Goal: Task Accomplishment & Management: Use online tool/utility

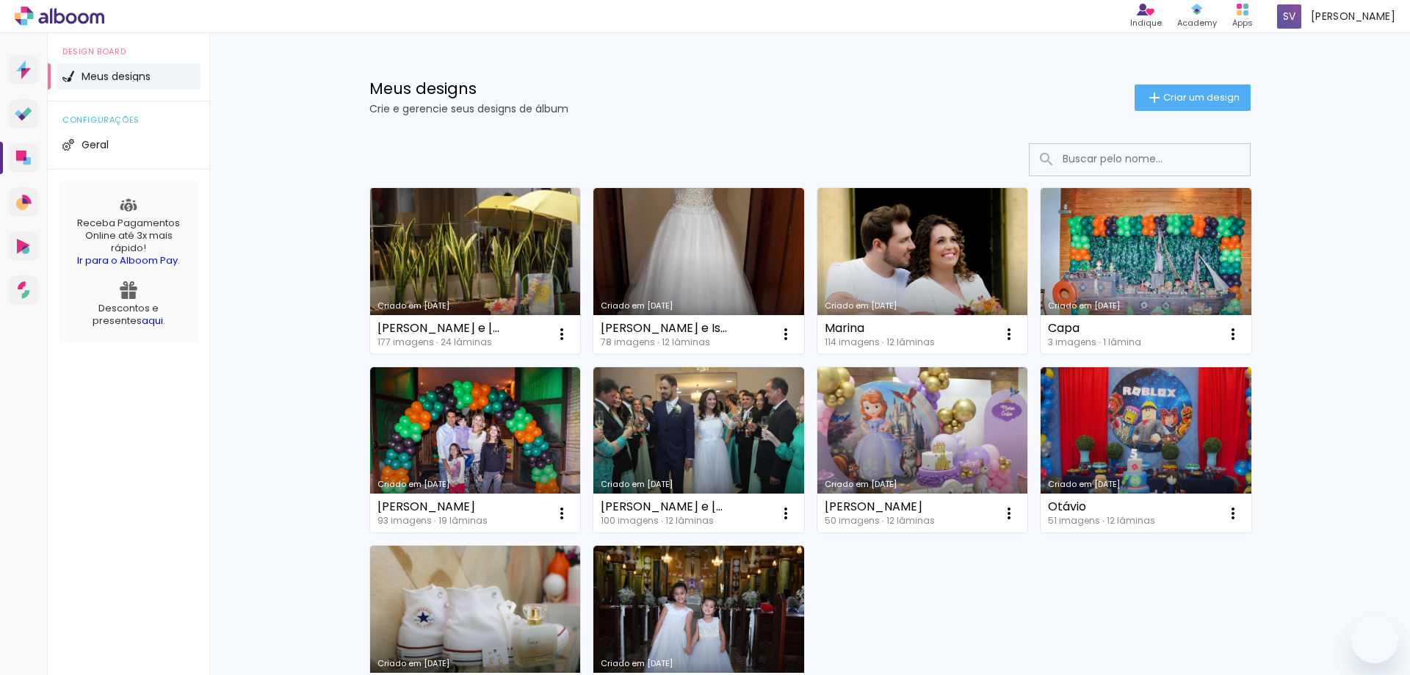
click at [420, 267] on link "Criado em [DATE]" at bounding box center [475, 271] width 211 height 166
